Goal: Information Seeking & Learning: Check status

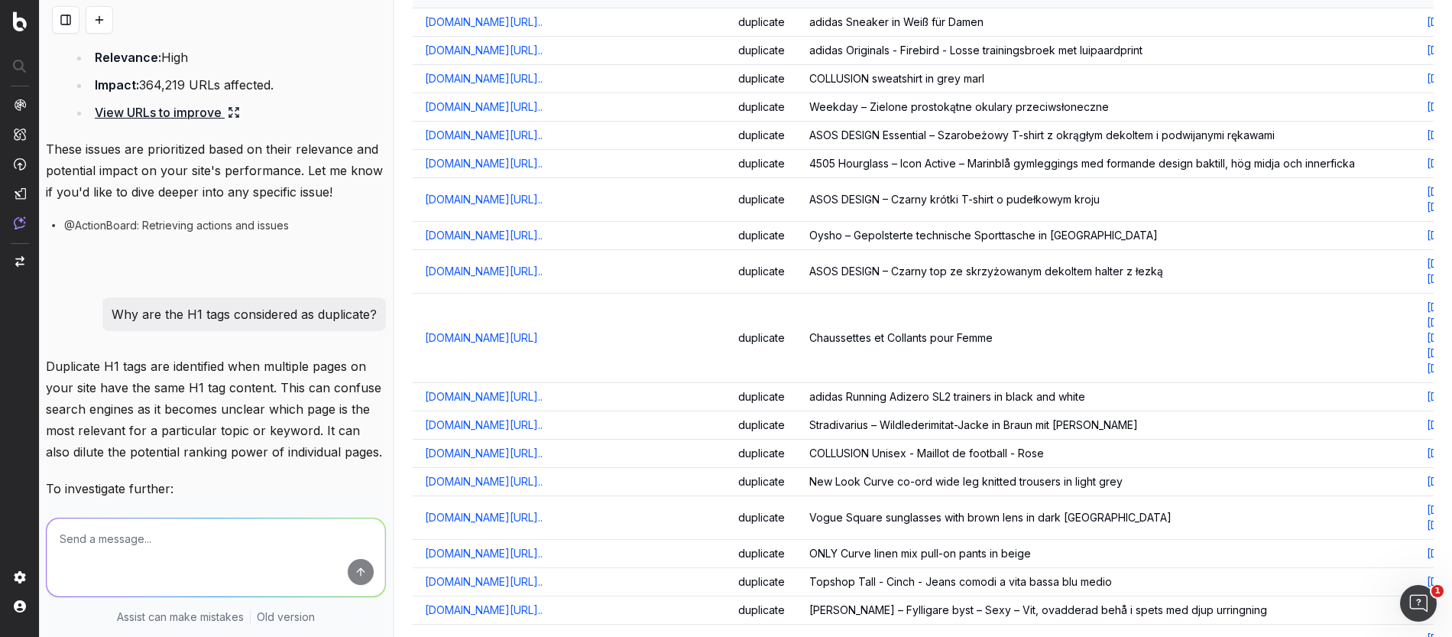
scroll to position [1324, 0]
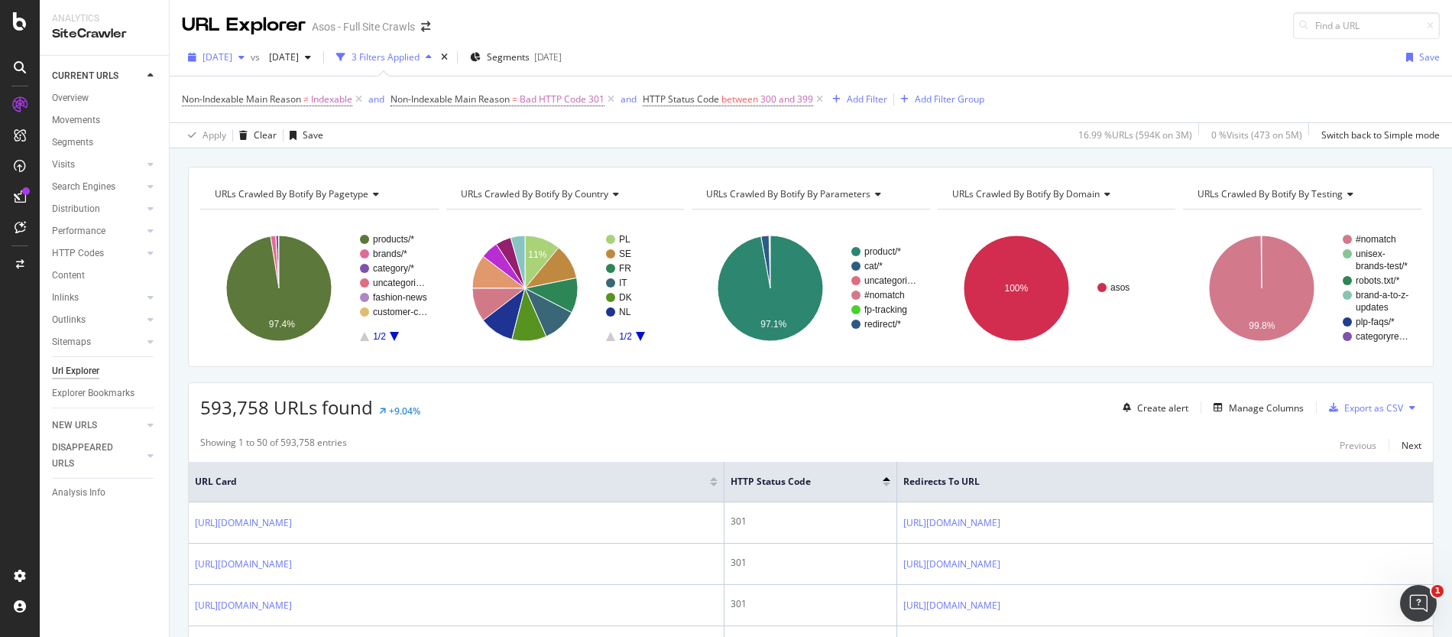
click at [232, 59] on span "[DATE]" at bounding box center [218, 56] width 30 height 13
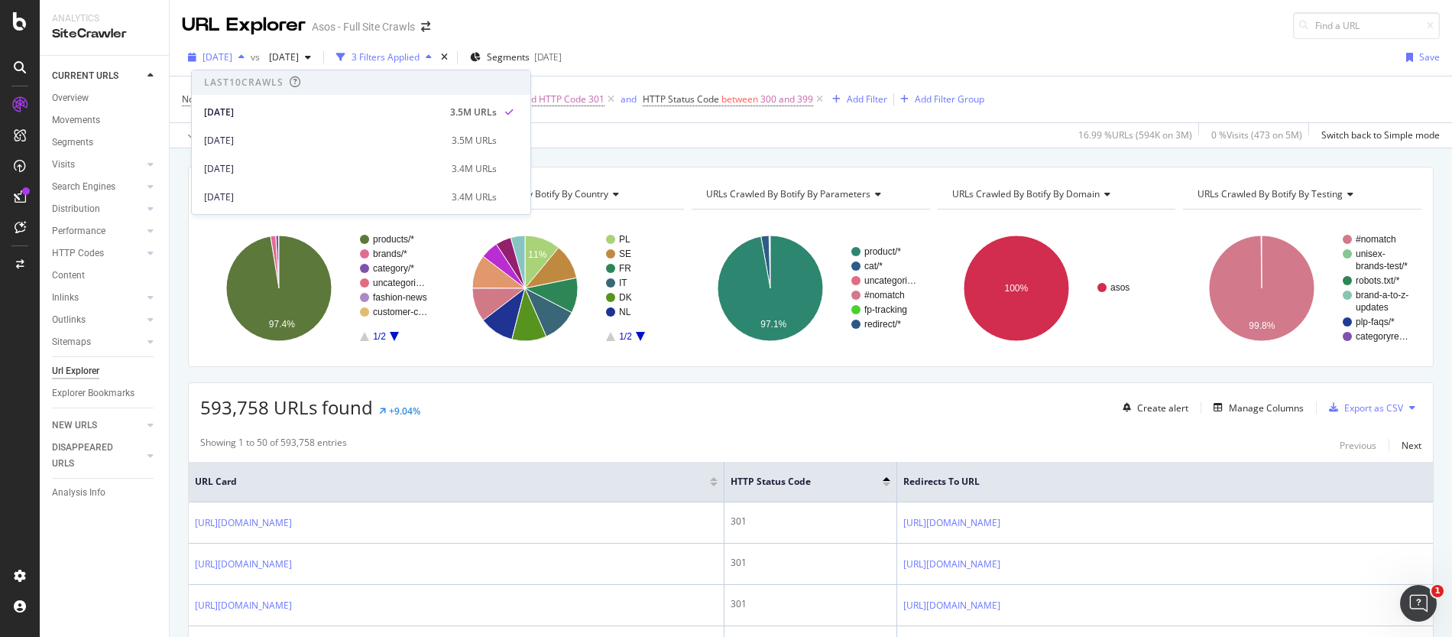
click at [232, 59] on span "[DATE]" at bounding box center [218, 56] width 30 height 13
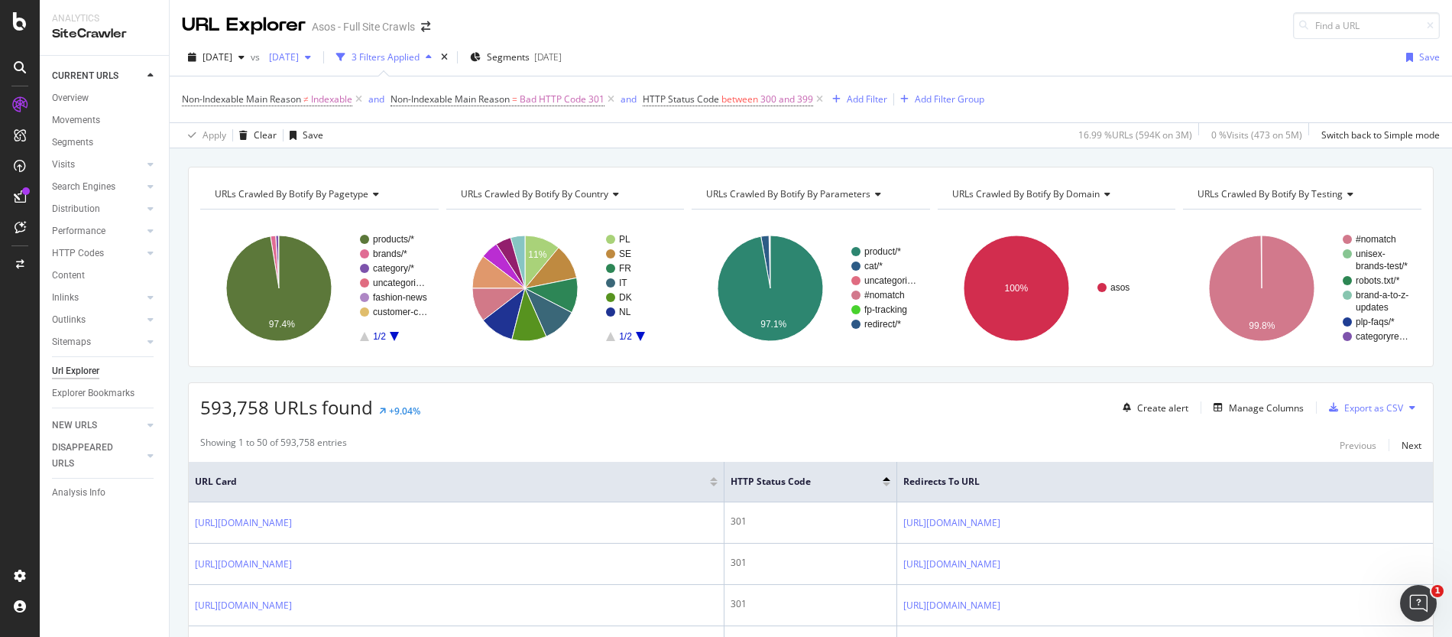
click at [317, 49] on div "[DATE]" at bounding box center [290, 57] width 54 height 23
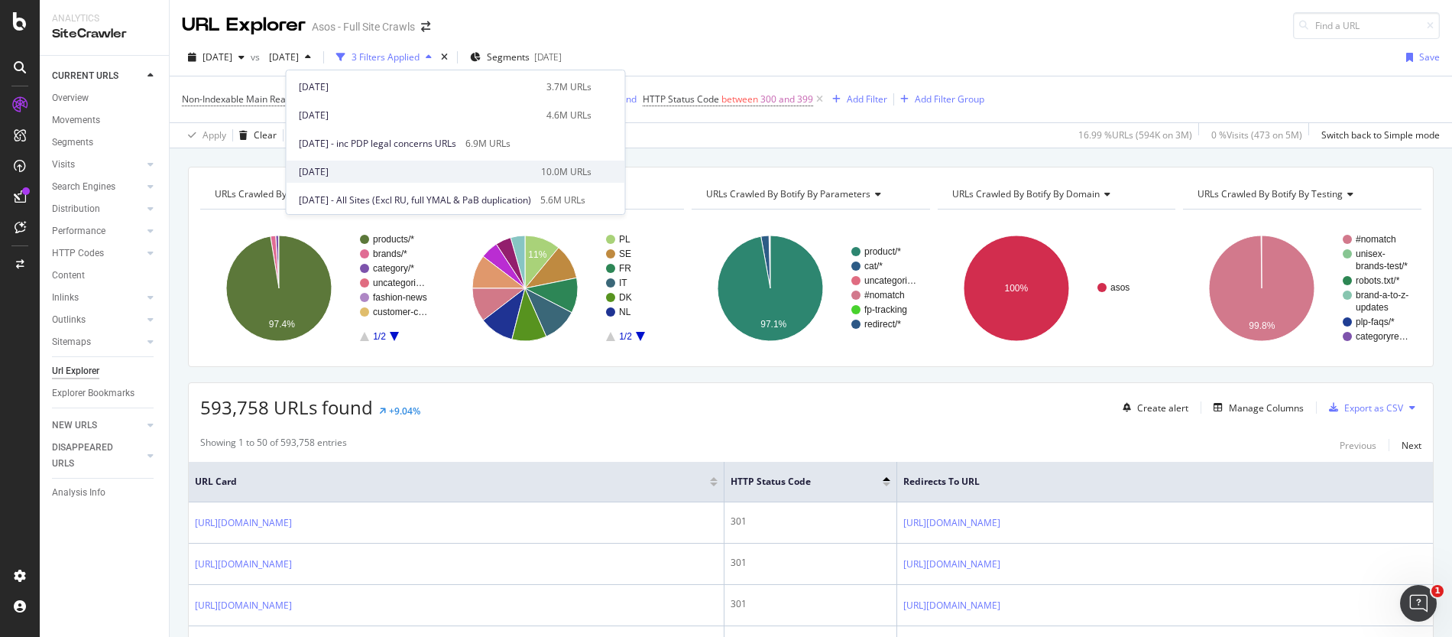
scroll to position [701, 0]
click at [361, 167] on div "[DATE]" at bounding box center [415, 171] width 233 height 14
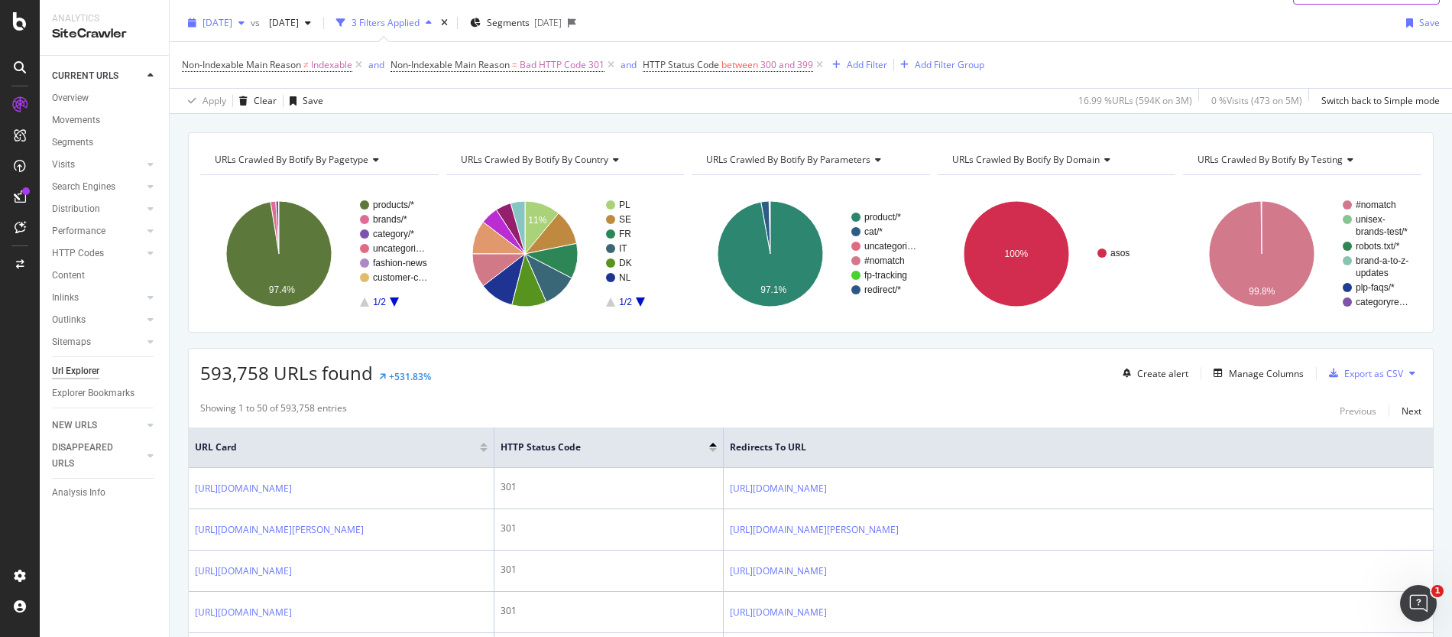
scroll to position [54, 0]
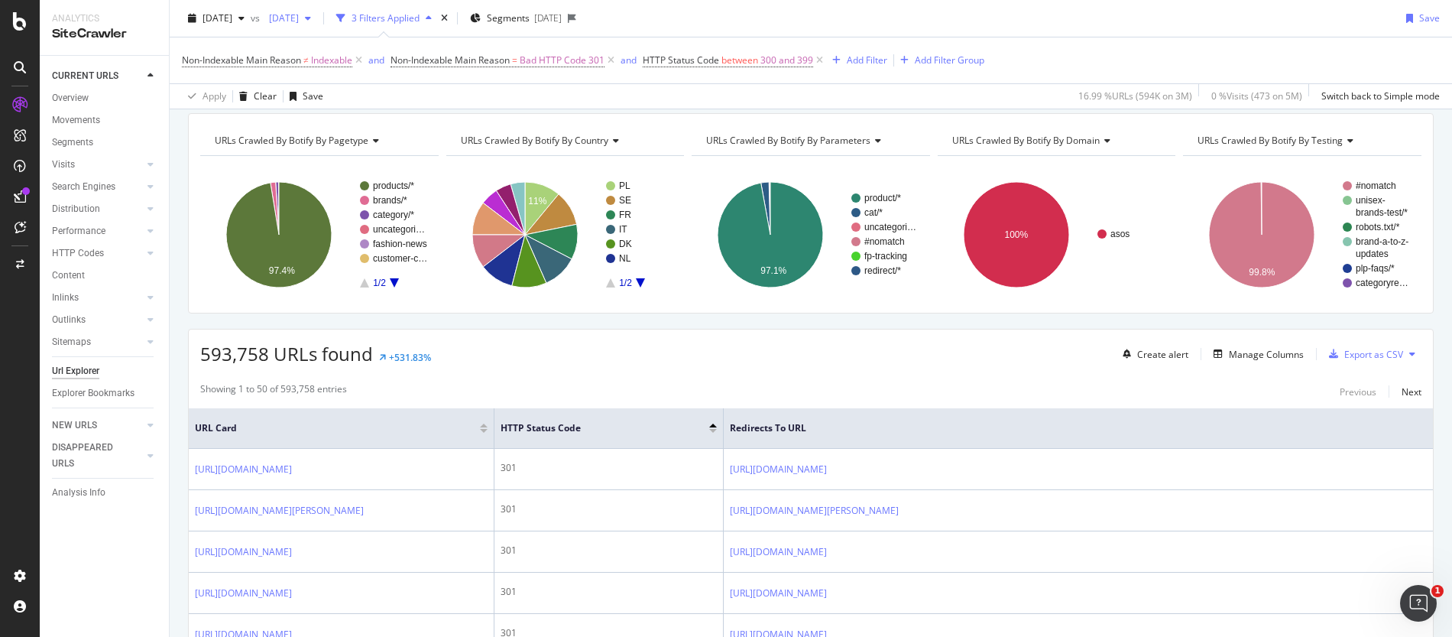
click at [299, 11] on span "[DATE]" at bounding box center [281, 17] width 36 height 13
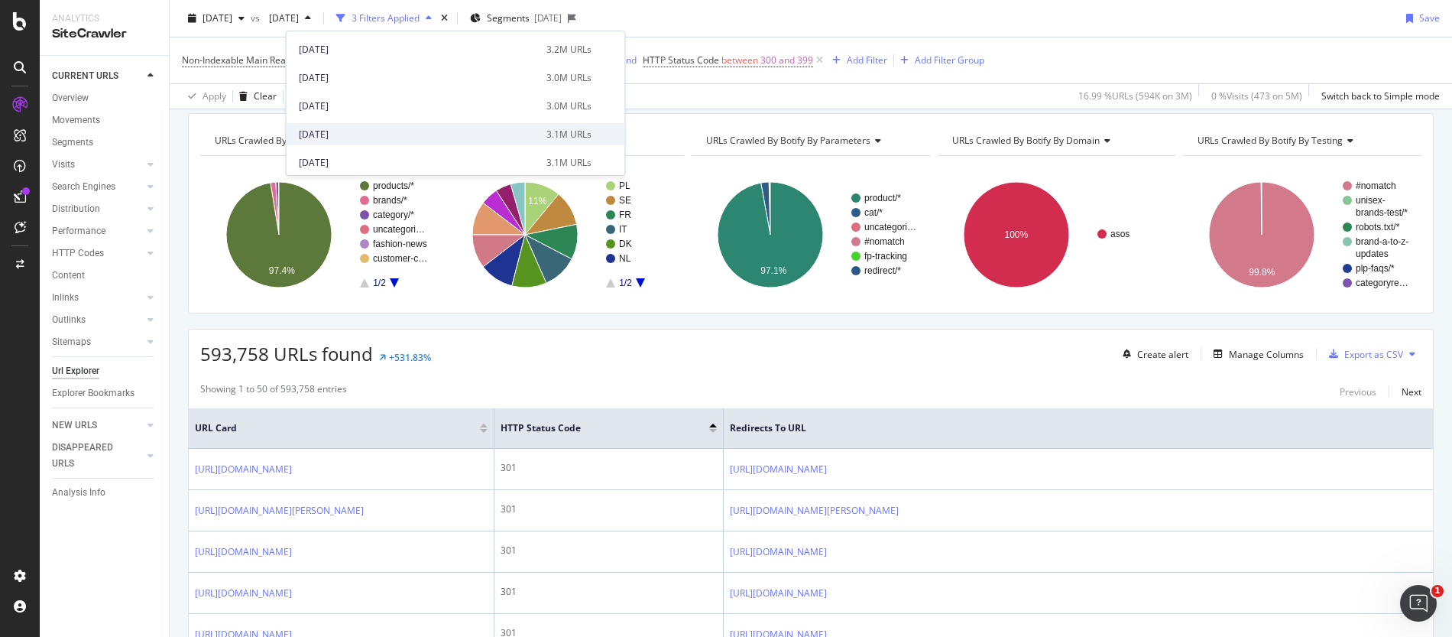
scroll to position [360, 0]
click at [740, 15] on div "[DATE] vs [DATE] 3 Filters Applied Segments [DATE] Save" at bounding box center [811, 21] width 1283 height 31
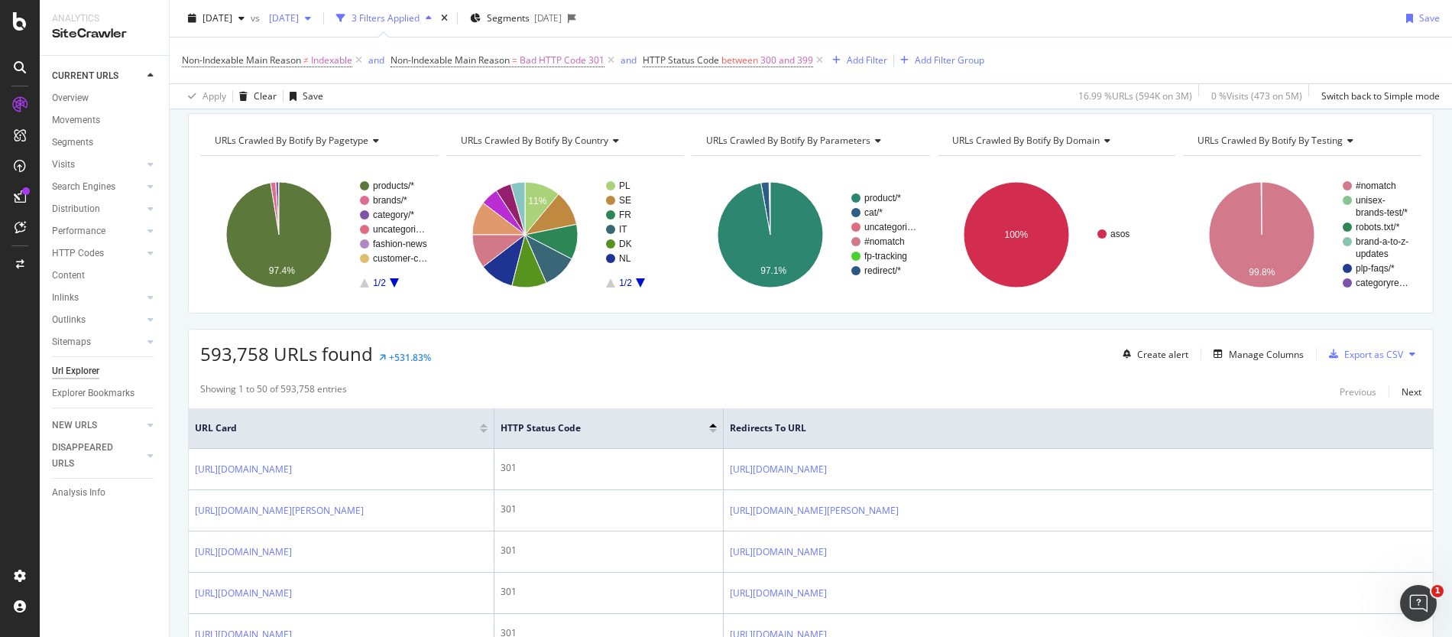
click at [299, 24] on span "[DATE]" at bounding box center [281, 17] width 36 height 13
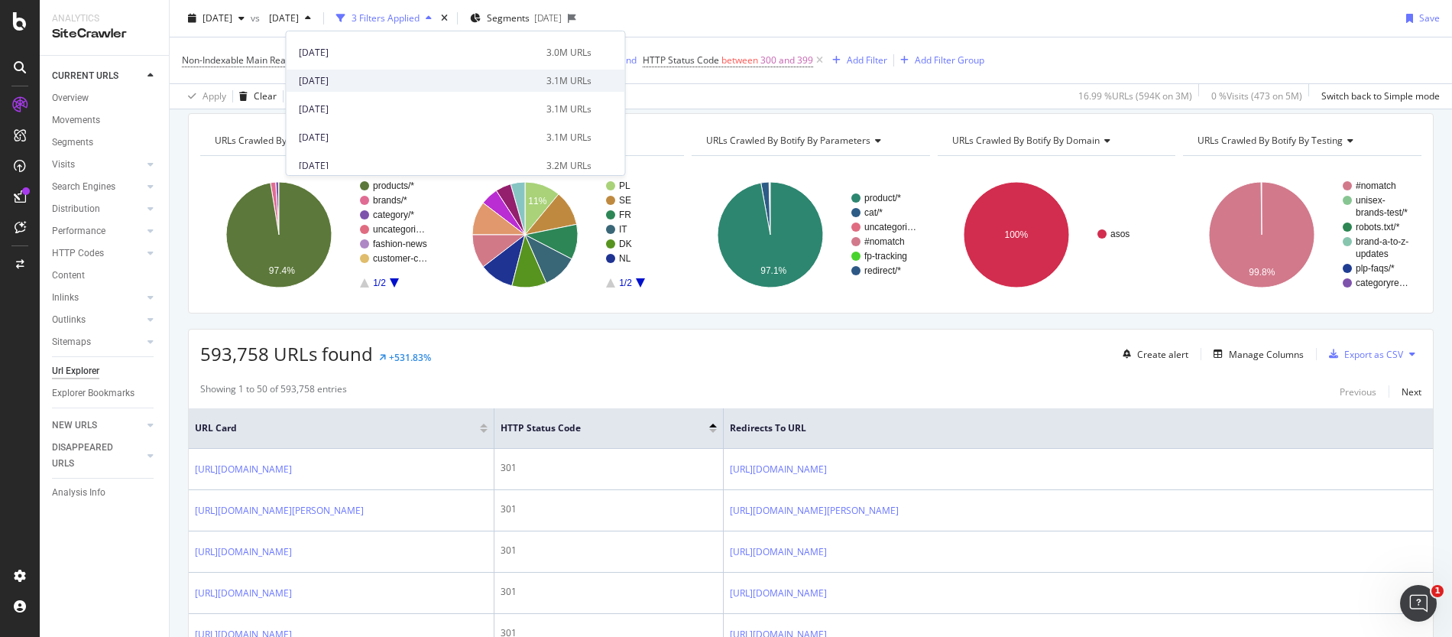
click at [346, 82] on div "[DATE]" at bounding box center [418, 81] width 238 height 14
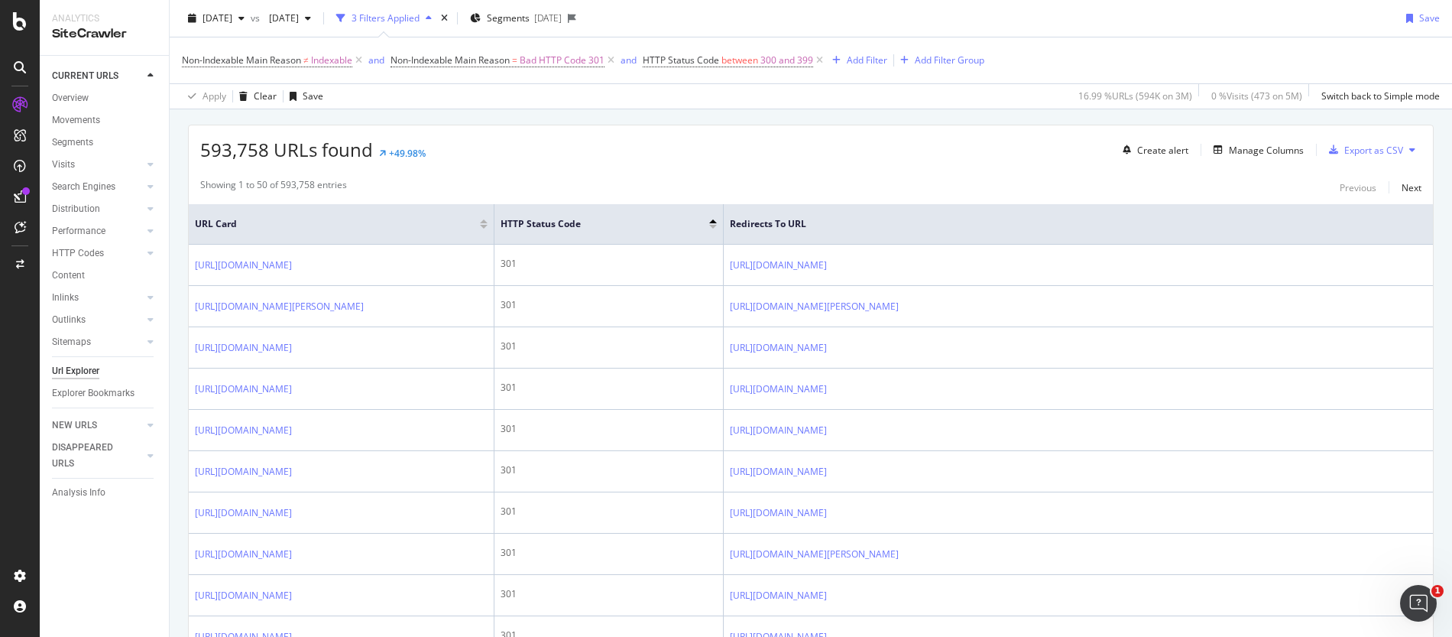
scroll to position [261, 0]
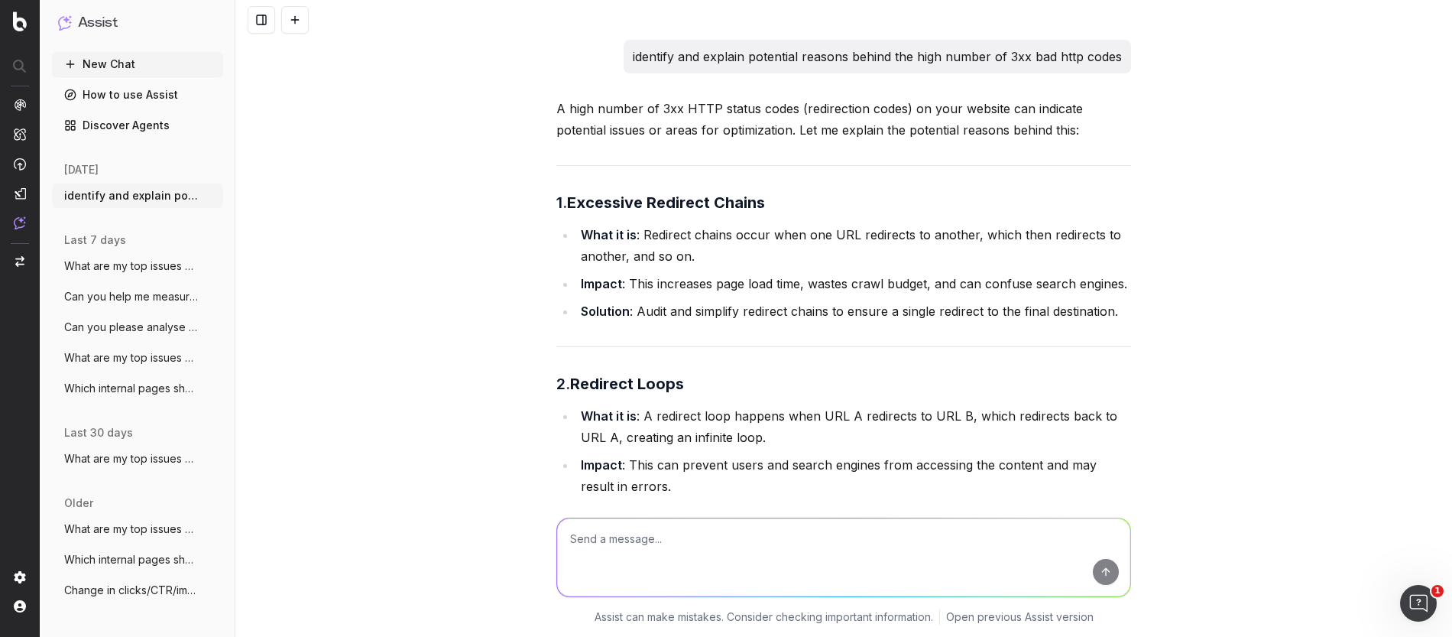
scroll to position [2126, 0]
